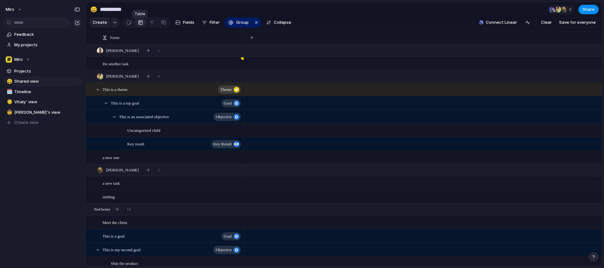
click at [136, 26] on link at bounding box center [140, 22] width 11 height 10
click at [22, 72] on span "Projects" at bounding box center [47, 71] width 66 height 6
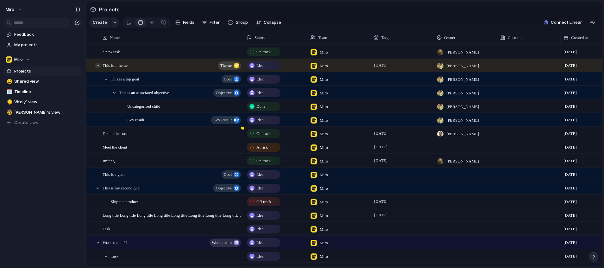
click at [97, 68] on div at bounding box center [98, 66] width 6 height 6
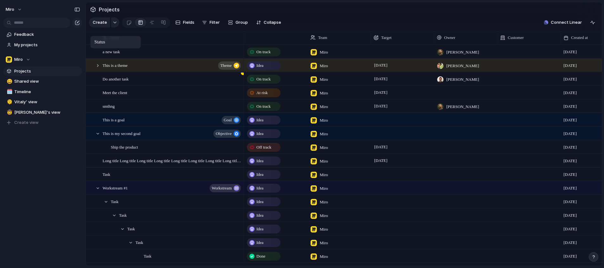
drag, startPoint x: 264, startPoint y: 41, endPoint x: 93, endPoint y: 37, distance: 170.3
drag, startPoint x: 108, startPoint y: 43, endPoint x: 293, endPoint y: 41, distance: 184.8
click at [293, 41] on div "Name Team Target Owner Customer Created at Status" at bounding box center [344, 38] width 516 height 14
